Goal: Task Accomplishment & Management: Use online tool/utility

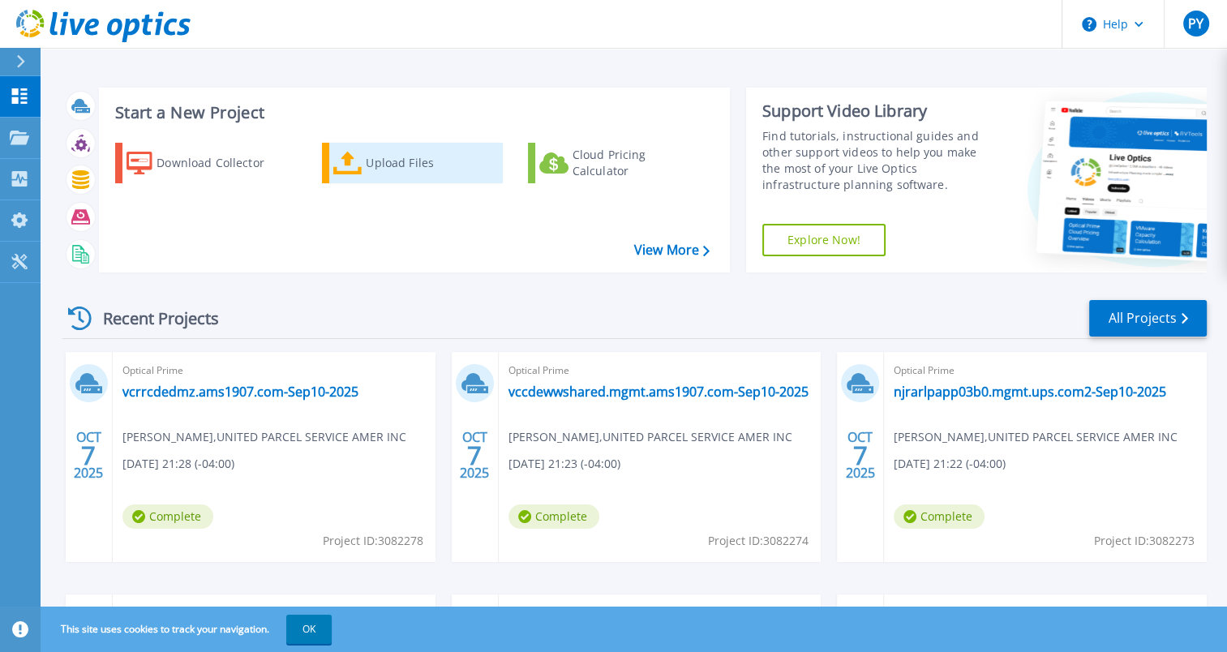
click at [384, 175] on div "Upload Files" at bounding box center [431, 163] width 130 height 32
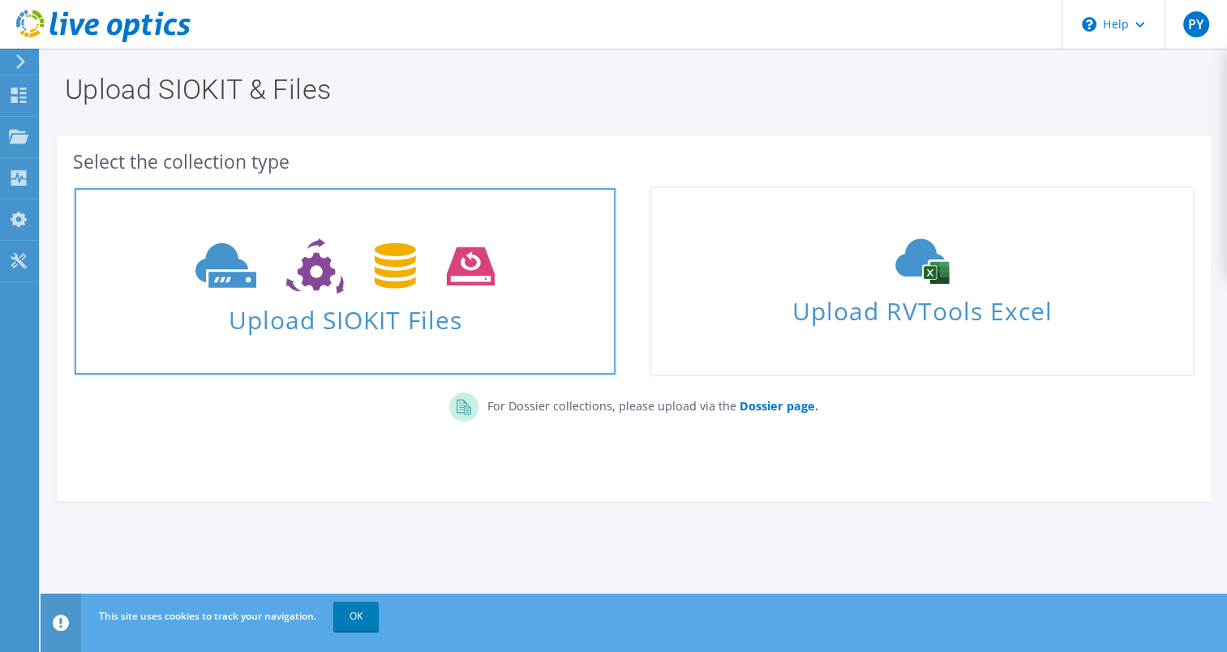
click at [376, 304] on span "Upload SIOKIT Files" at bounding box center [345, 315] width 541 height 35
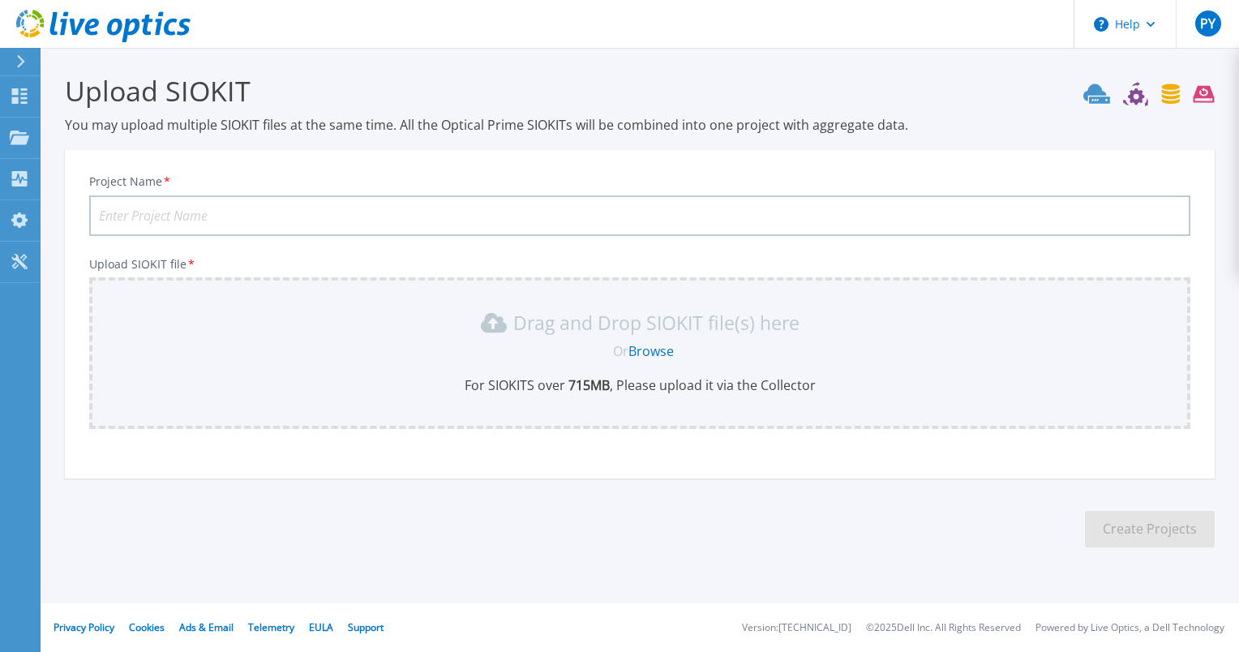
click at [243, 211] on input "Project Name *" at bounding box center [639, 215] width 1101 height 41
paste input "gaalpltapp0221.mgmt.ams1907.com"
type input "gaalpltapp0221.mgmt.ams1907.com-Sep6-2025"
click at [659, 346] on link "Browse" at bounding box center [650, 351] width 45 height 18
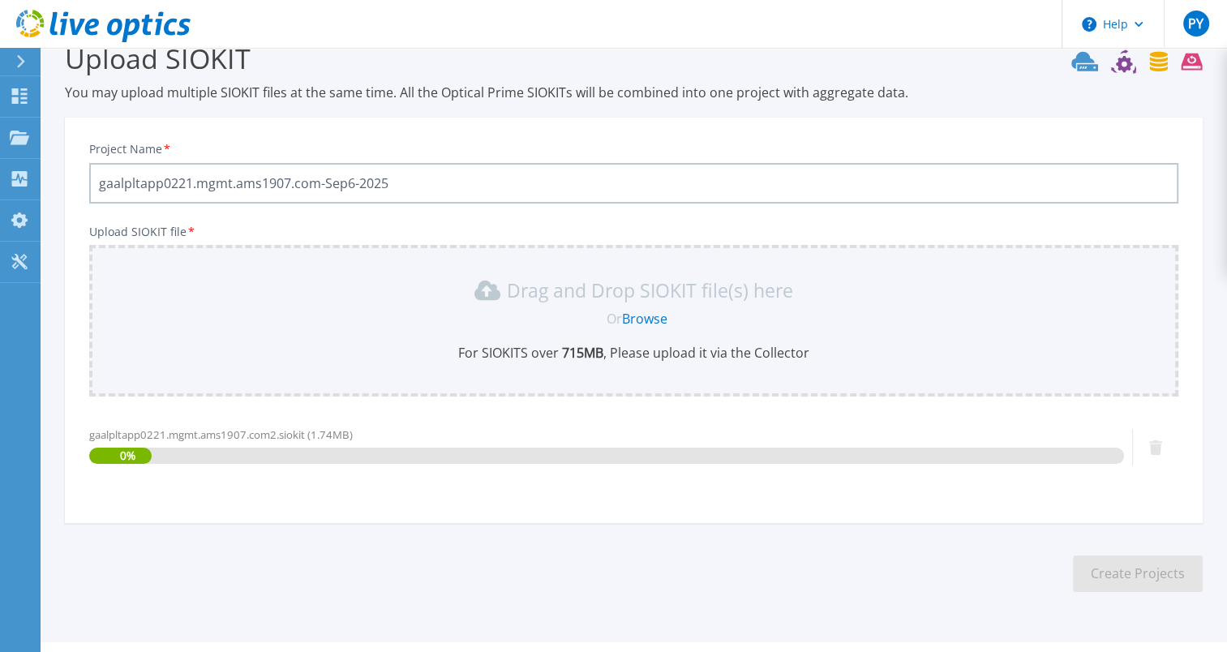
scroll to position [70, 0]
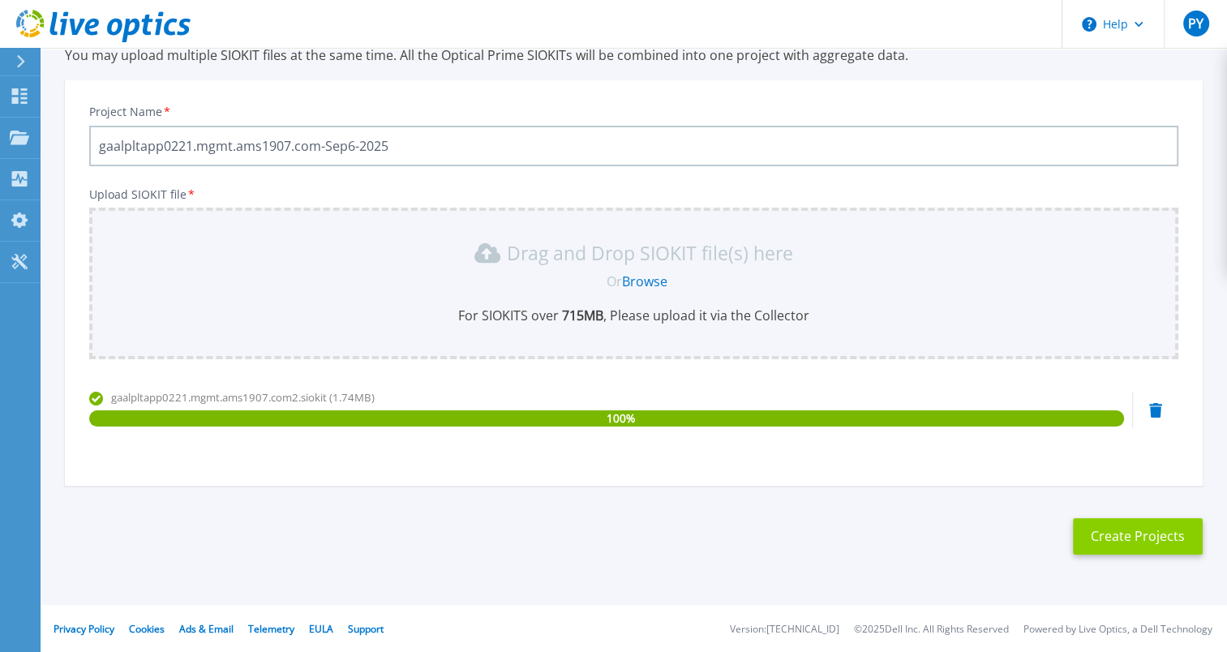
click at [1136, 538] on button "Create Projects" at bounding box center [1138, 536] width 130 height 36
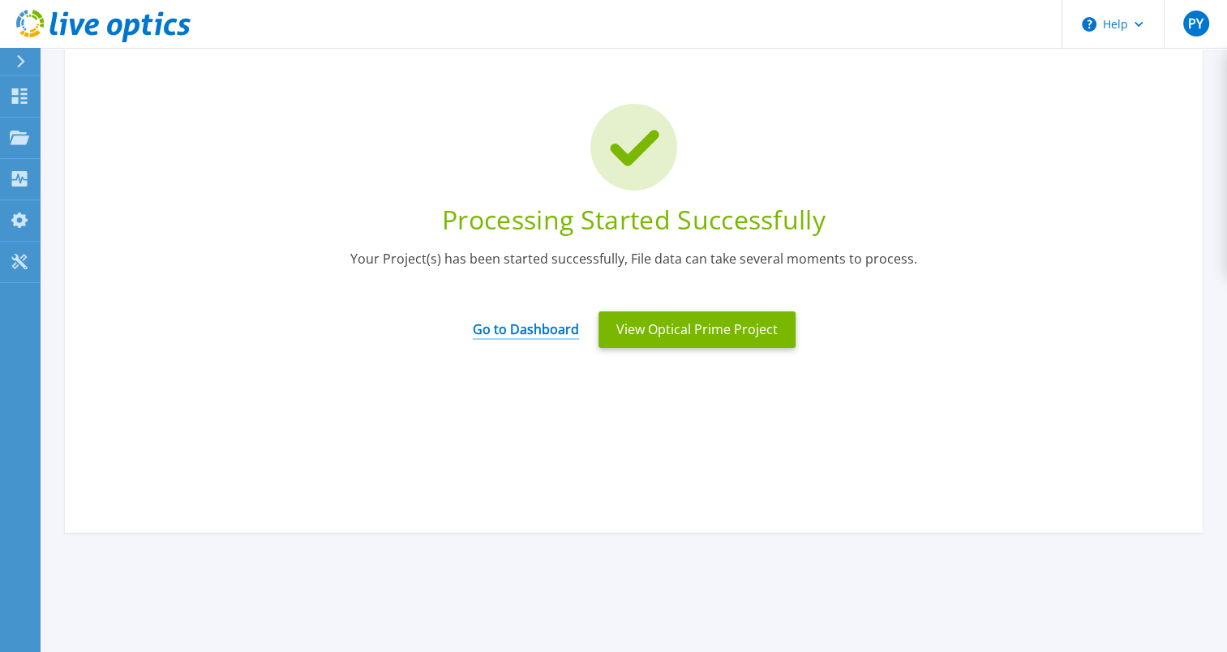
click at [561, 328] on link "Go to Dashboard" at bounding box center [526, 324] width 106 height 32
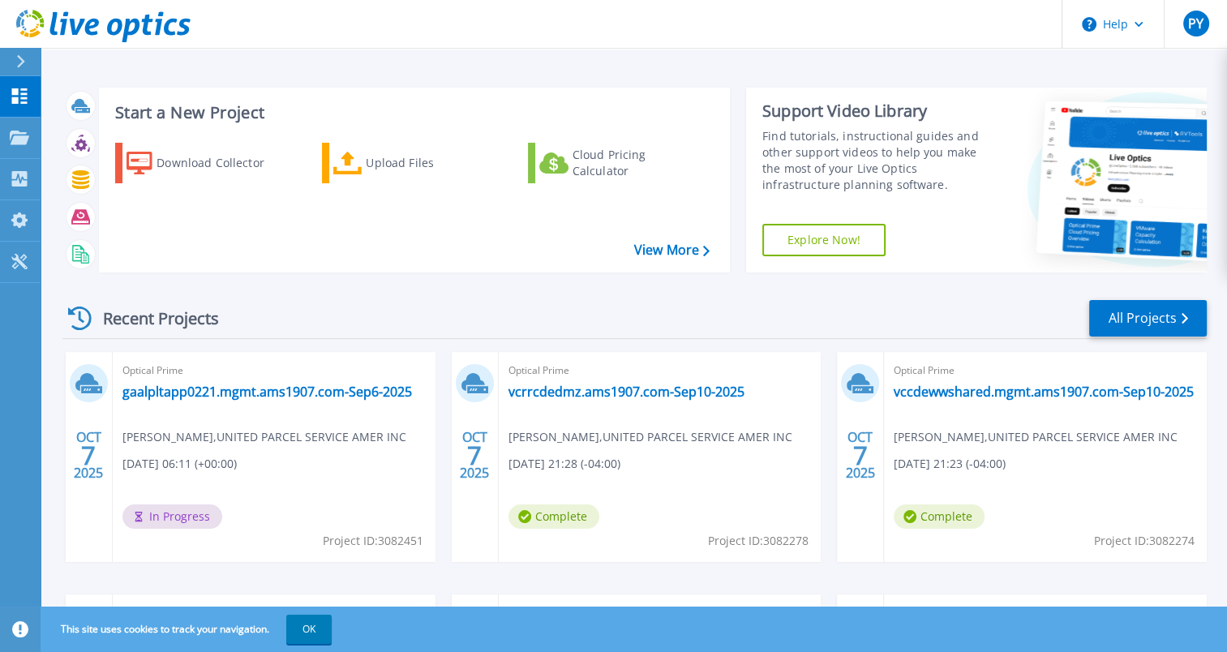
drag, startPoint x: 376, startPoint y: 391, endPoint x: 309, endPoint y: 500, distance: 128.5
click at [309, 500] on div "Optical Prime gaalpltapp0221.mgmt.ams1907.com-Sep6-2025 Prakash Yalamanchili , …" at bounding box center [274, 457] width 323 height 210
click at [1151, 315] on link "All Projects" at bounding box center [1148, 318] width 118 height 36
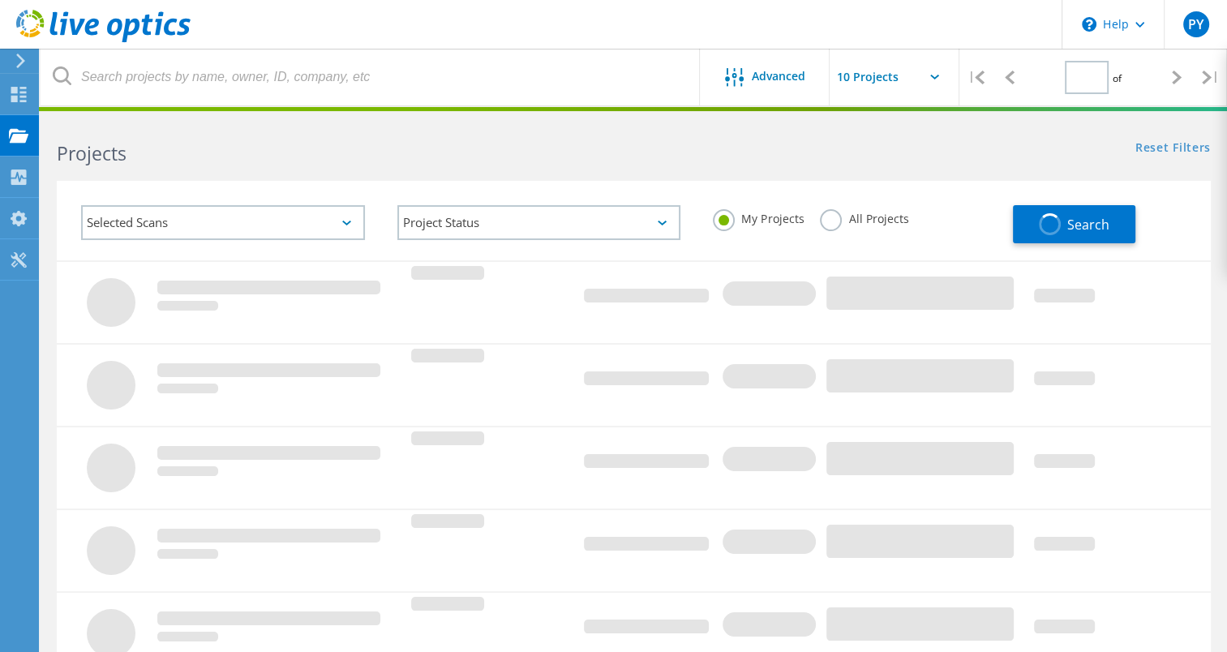
type input "1"
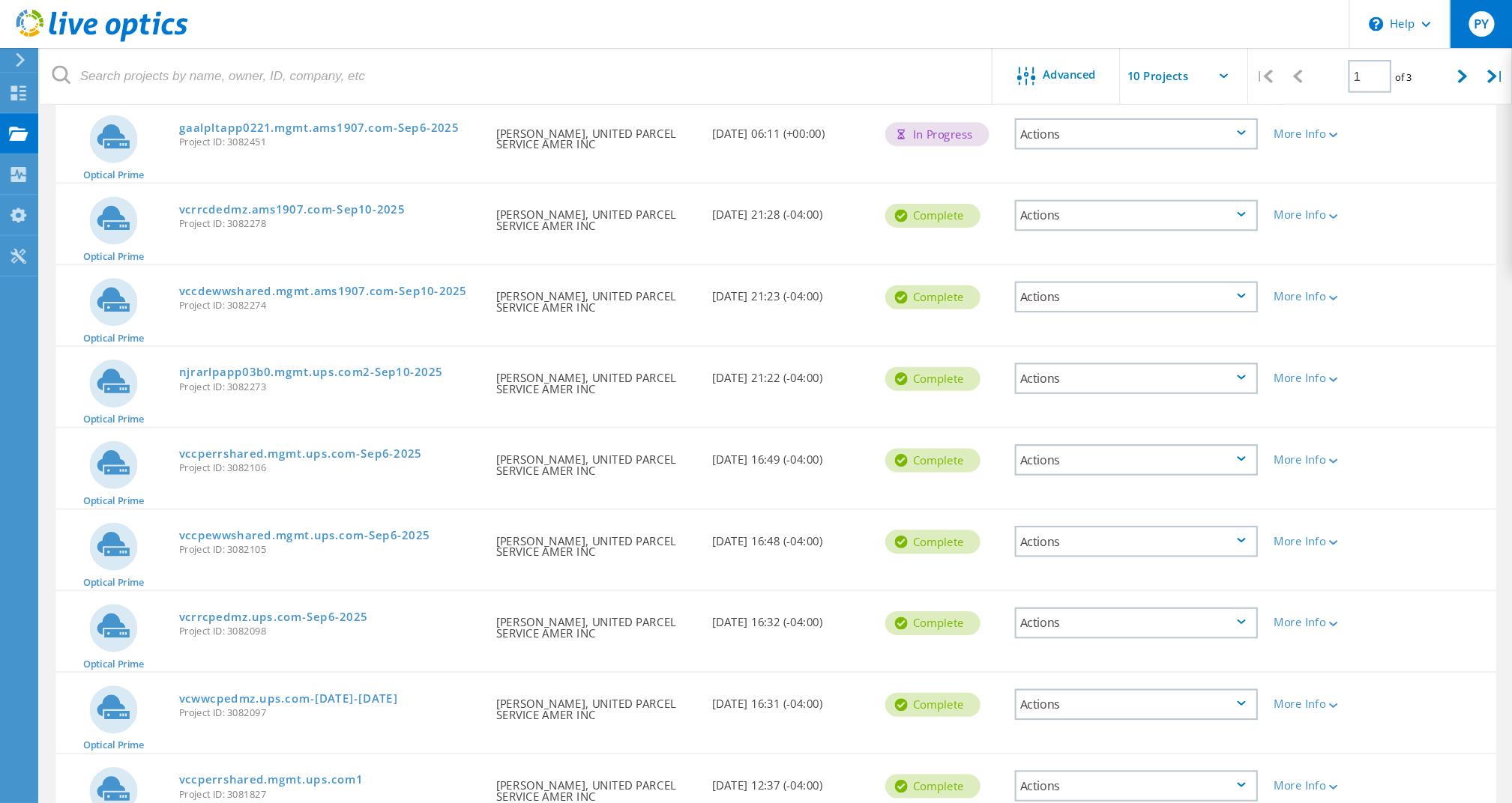
scroll to position [180, 0]
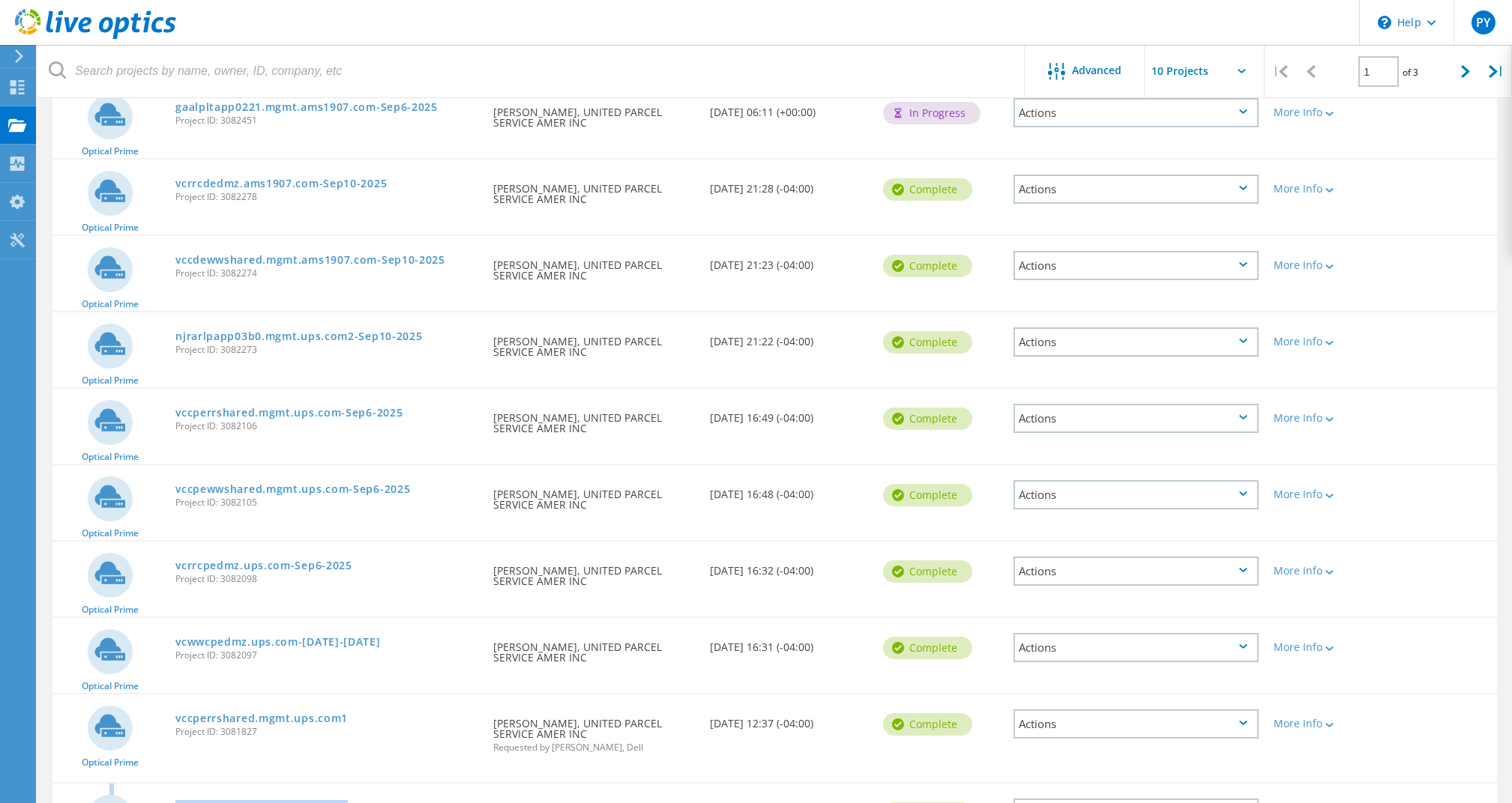
drag, startPoint x: 1100, startPoint y: 2, endPoint x: 1100, endPoint y: 787, distance: 785.0
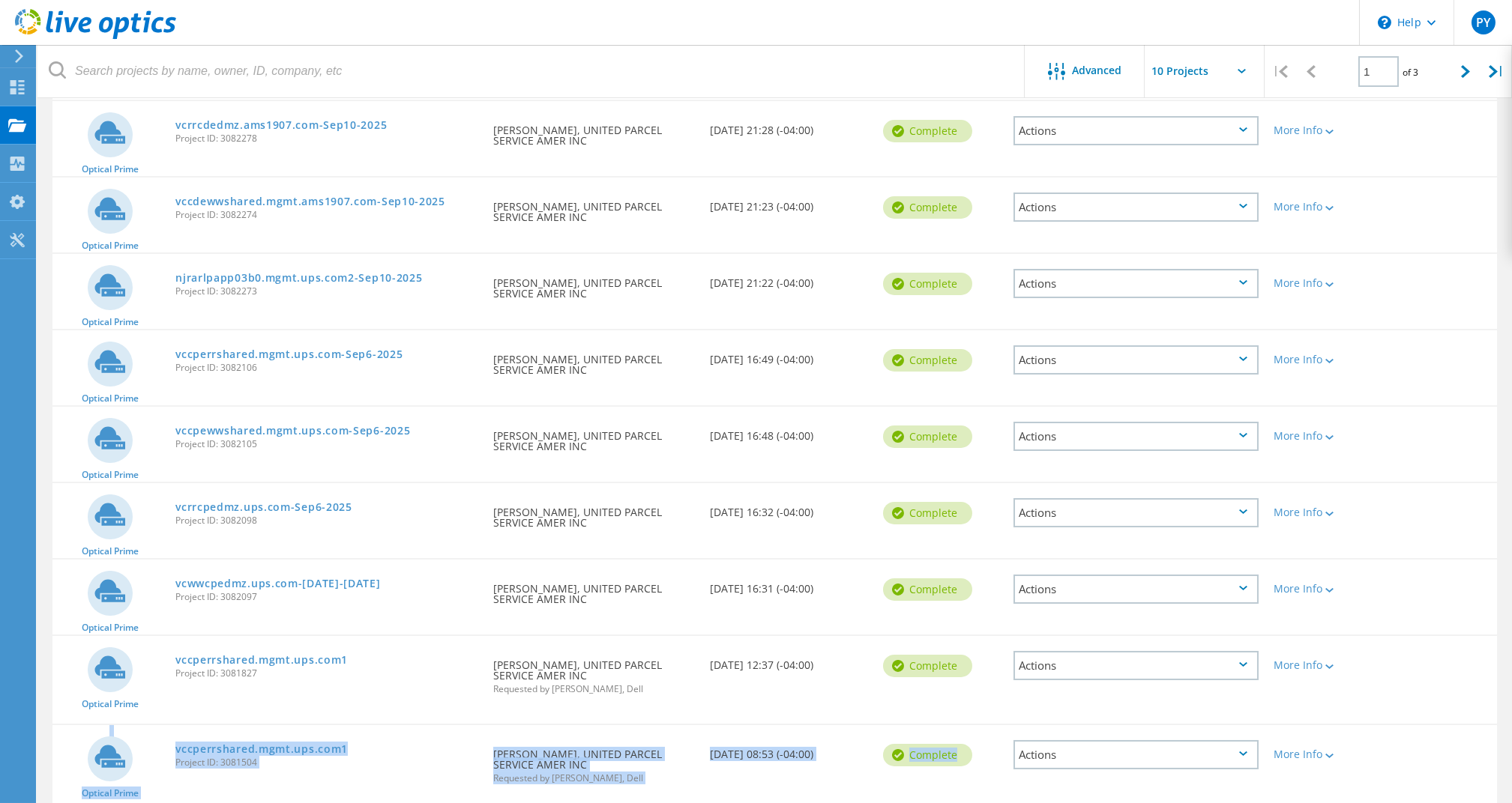
scroll to position [253, 0]
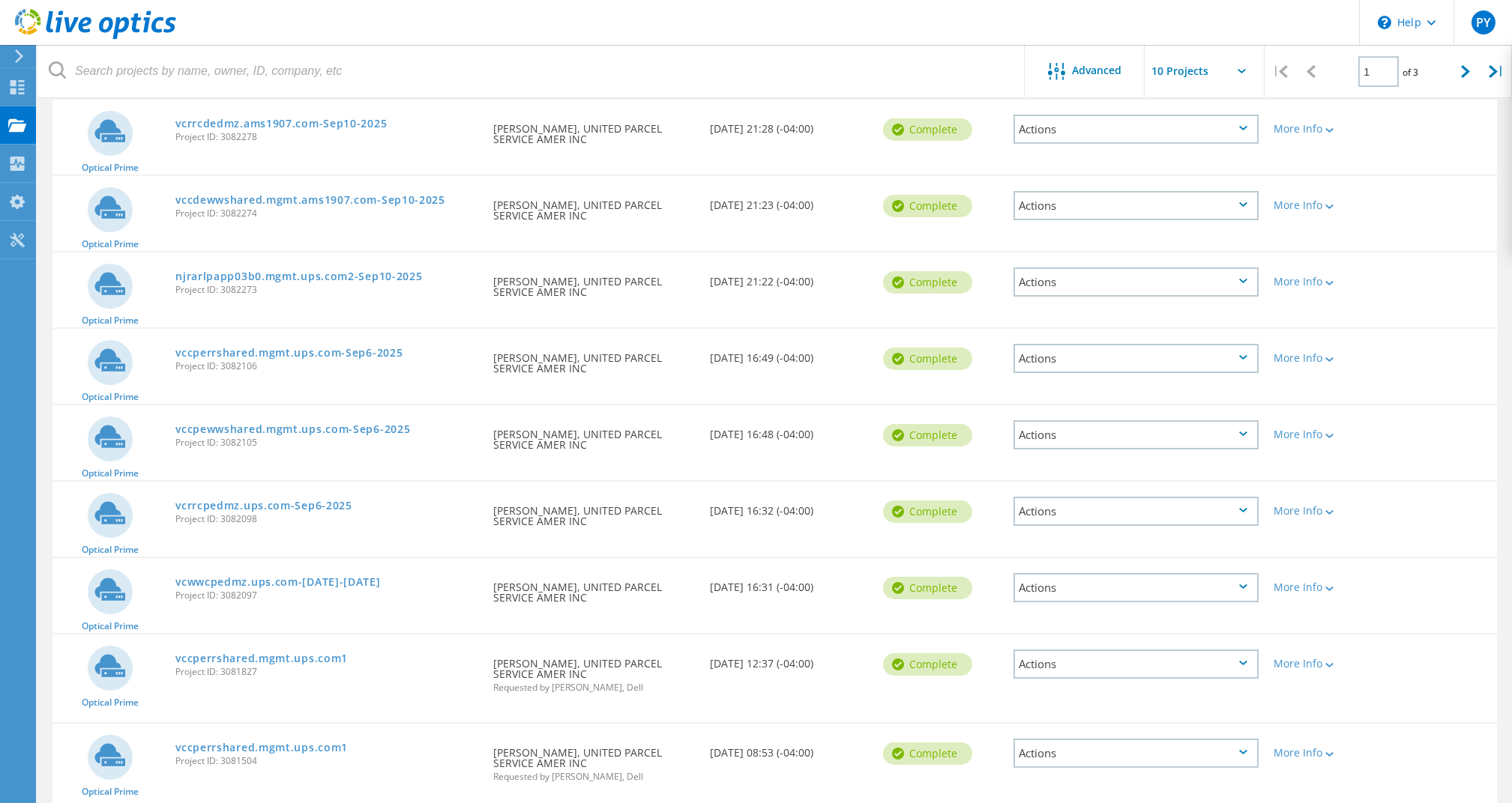
click at [1144, 602] on div "Optical Prime vccperrshared.mgmt.ups.com1 Project ID: 3081827 Requested By Prak…" at bounding box center [774, 678] width 1445 height 88
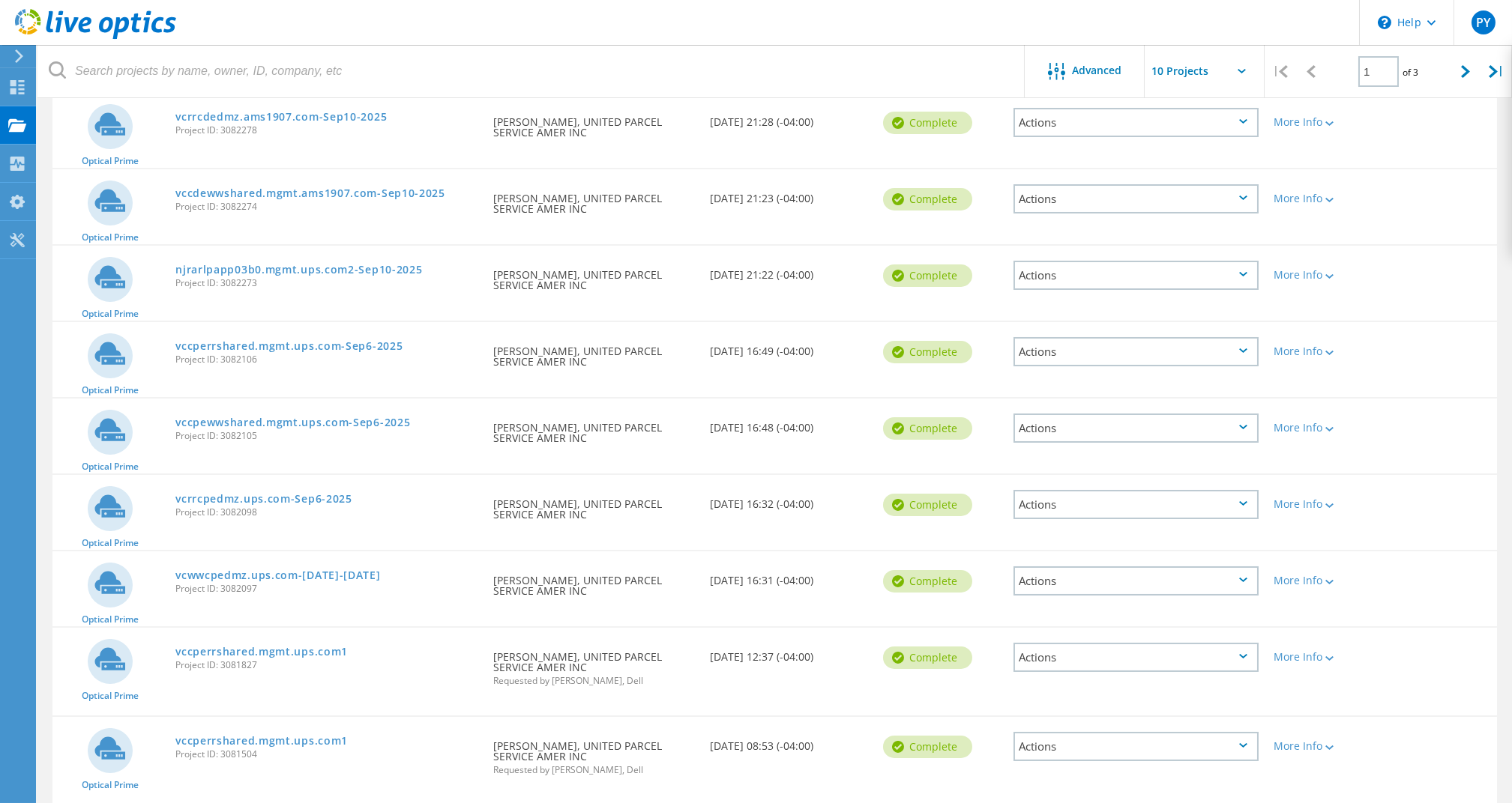
scroll to position [257, 0]
